Goal: Task Accomplishment & Management: Use online tool/utility

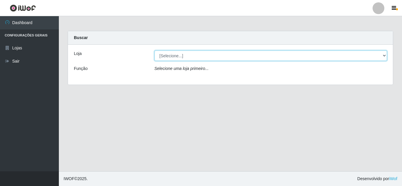
click at [224, 59] on select "[Selecione...] Rede Compras Supermercados - LOJA 5" at bounding box center [270, 56] width 233 height 10
click at [154, 51] on select "[Selecione...] Rede Compras Supermercados - LOJA 5" at bounding box center [270, 56] width 233 height 10
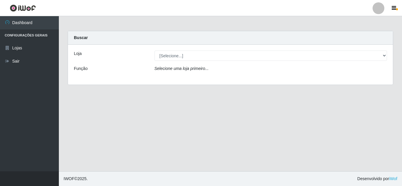
click at [211, 61] on div "Loja [Selecione...] Rede Compras Supermercados - LOJA 5 Função Selecione uma lo…" at bounding box center [230, 65] width 325 height 40
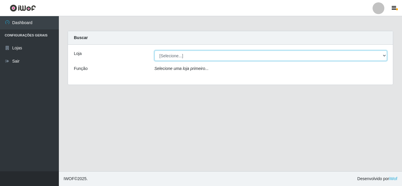
drag, startPoint x: 214, startPoint y: 57, endPoint x: 213, endPoint y: 60, distance: 3.3
click at [214, 57] on select "[Selecione...] Rede Compras Supermercados - LOJA 5" at bounding box center [270, 56] width 233 height 10
select select "397"
click at [154, 51] on select "[Selecione...] Rede Compras Supermercados - LOJA 5" at bounding box center [270, 56] width 233 height 10
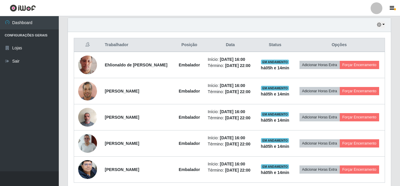
scroll to position [231, 0]
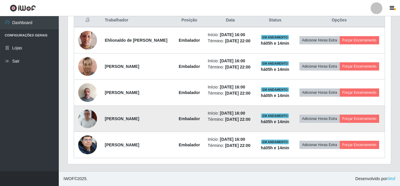
click at [96, 114] on td at bounding box center [87, 119] width 27 height 26
click at [91, 120] on img at bounding box center [87, 119] width 19 height 42
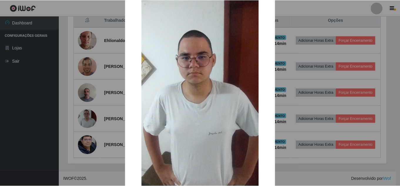
scroll to position [88, 0]
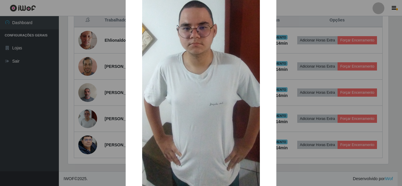
click at [96, 114] on div "× OK Cancel" at bounding box center [201, 93] width 402 height 186
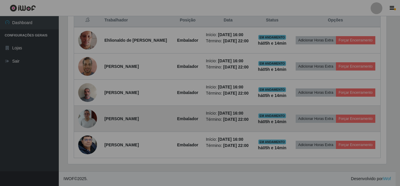
scroll to position [122, 323]
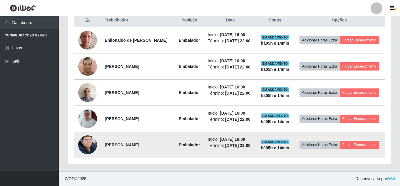
click at [86, 143] on img at bounding box center [87, 145] width 19 height 25
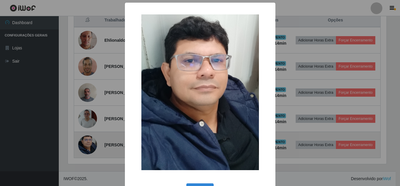
scroll to position [122, 320]
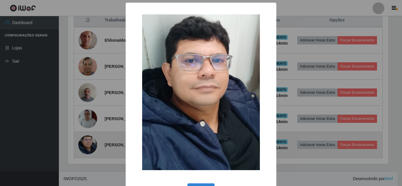
click at [86, 143] on div "× OK Cancel" at bounding box center [201, 93] width 402 height 186
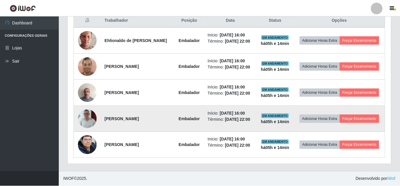
scroll to position [122, 323]
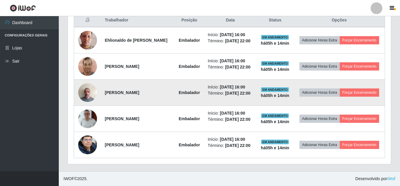
click at [88, 91] on img at bounding box center [87, 92] width 19 height 25
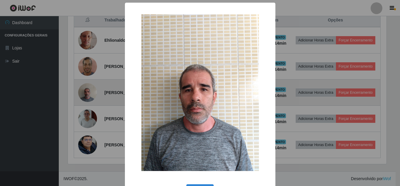
scroll to position [122, 320]
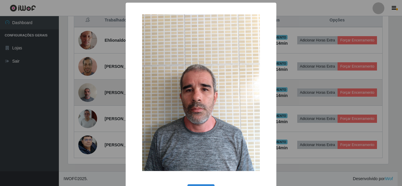
click at [88, 91] on div "× OK Cancel" at bounding box center [201, 93] width 402 height 186
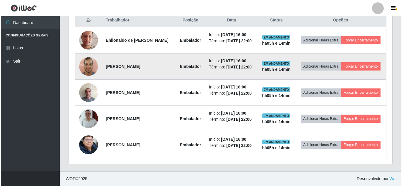
scroll to position [122, 323]
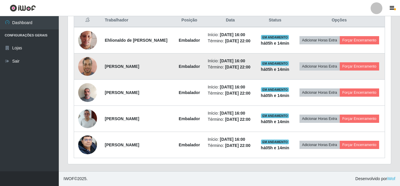
click at [87, 71] on img at bounding box center [87, 66] width 19 height 25
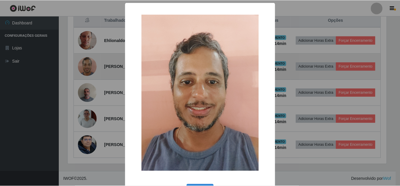
scroll to position [122, 320]
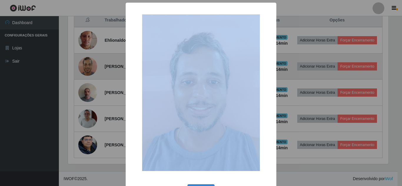
click at [87, 71] on div "× OK Cancel" at bounding box center [201, 93] width 402 height 186
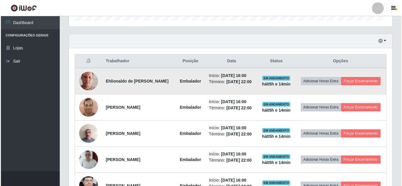
scroll to position [172, 0]
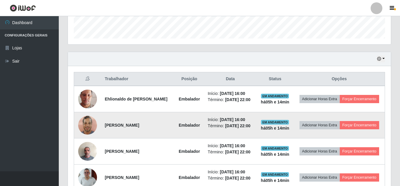
click at [92, 123] on img at bounding box center [87, 125] width 19 height 25
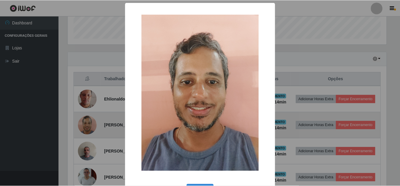
scroll to position [122, 320]
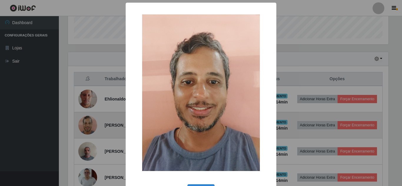
click at [92, 123] on div "× OK Cancel" at bounding box center [201, 93] width 402 height 186
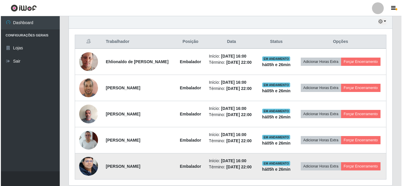
scroll to position [231, 0]
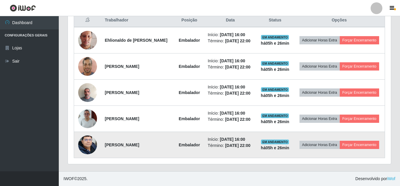
click at [90, 147] on img at bounding box center [87, 145] width 19 height 25
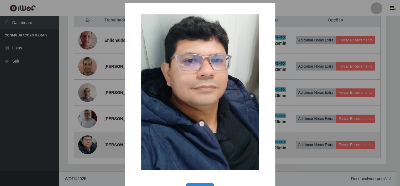
scroll to position [122, 320]
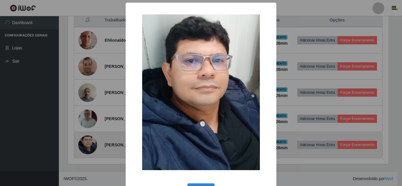
click at [90, 147] on div "× OK Cancel" at bounding box center [201, 93] width 402 height 186
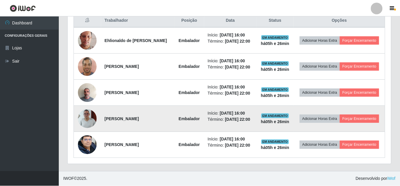
scroll to position [122, 323]
click at [90, 124] on img at bounding box center [87, 119] width 19 height 42
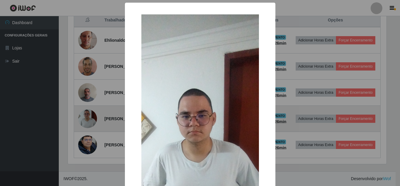
scroll to position [122, 320]
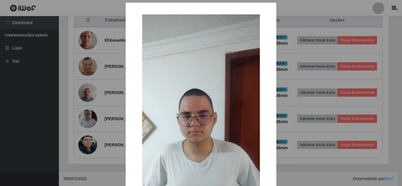
click at [90, 123] on div "× OK Cancel" at bounding box center [201, 93] width 402 height 186
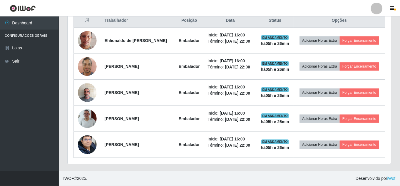
scroll to position [122, 323]
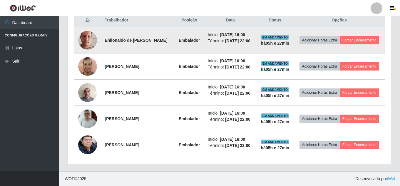
click at [92, 37] on img at bounding box center [87, 41] width 19 height 34
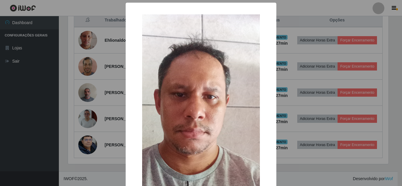
click at [101, 45] on div "× OK Cancel" at bounding box center [201, 93] width 402 height 186
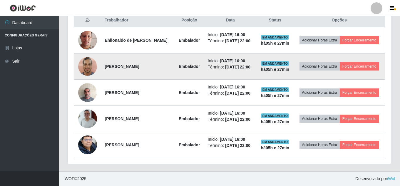
scroll to position [122, 323]
click at [93, 62] on img at bounding box center [87, 66] width 19 height 25
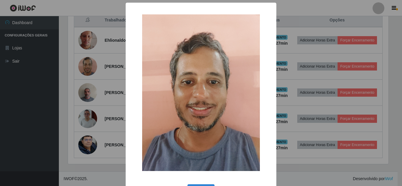
click at [98, 66] on div "× OK Cancel" at bounding box center [201, 93] width 402 height 186
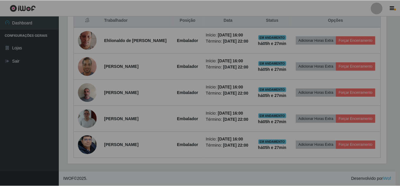
scroll to position [122, 323]
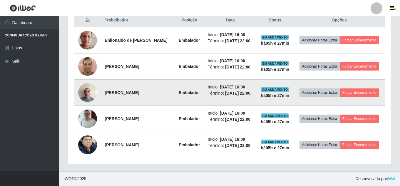
click at [94, 94] on img at bounding box center [87, 92] width 19 height 25
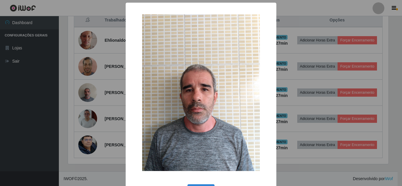
click at [91, 91] on div "× OK Cancel" at bounding box center [201, 93] width 402 height 186
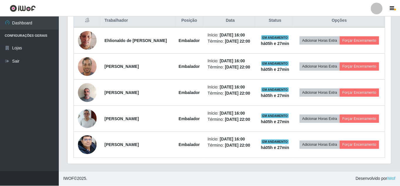
scroll to position [122, 323]
